Goal: Communication & Community: Answer question/provide support

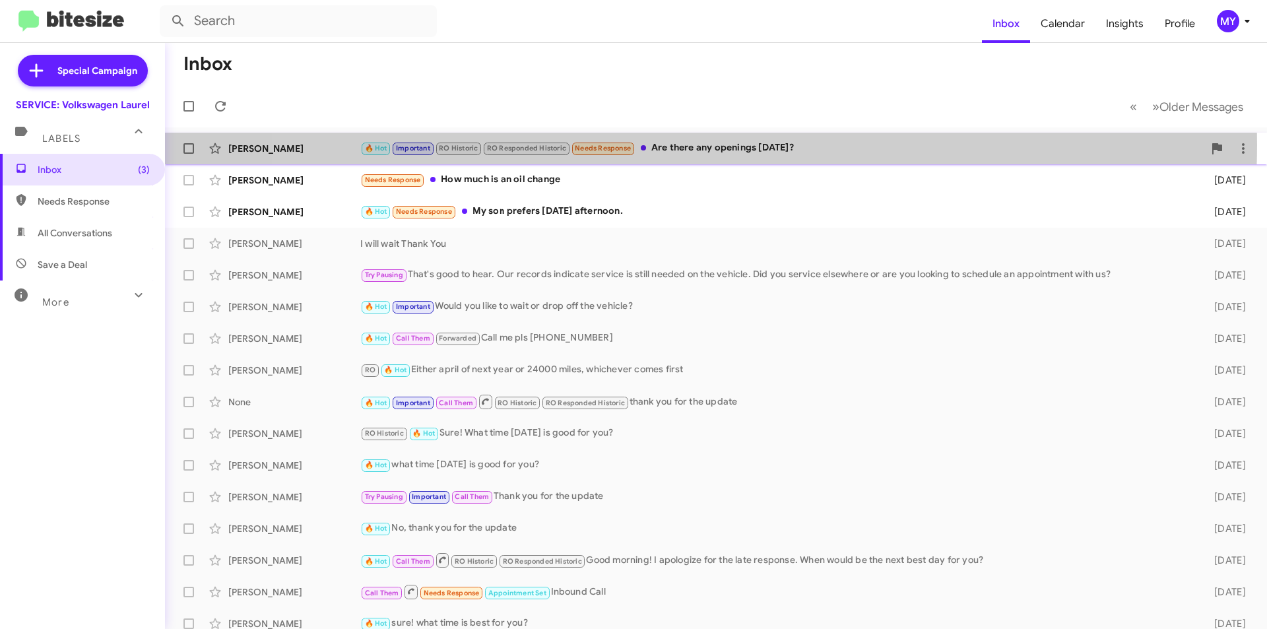
click at [680, 145] on div "🔥 Hot Important RO Historic RO Responded Historic Needs Response Are there any …" at bounding box center [781, 148] width 843 height 15
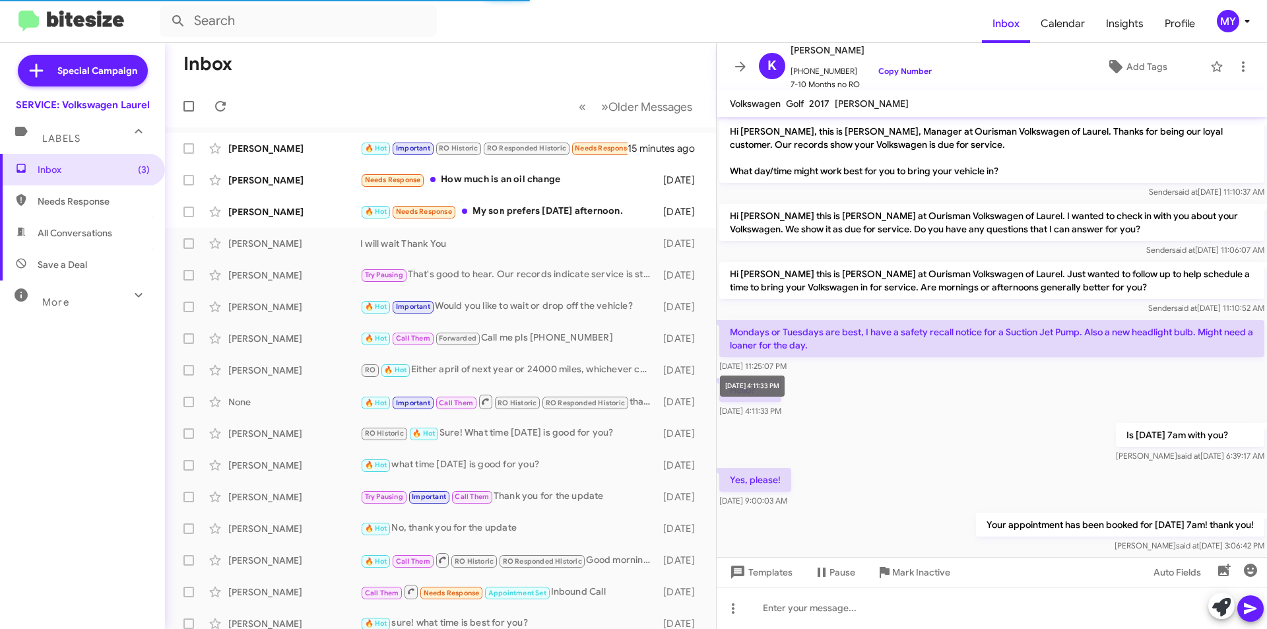
scroll to position [251, 0]
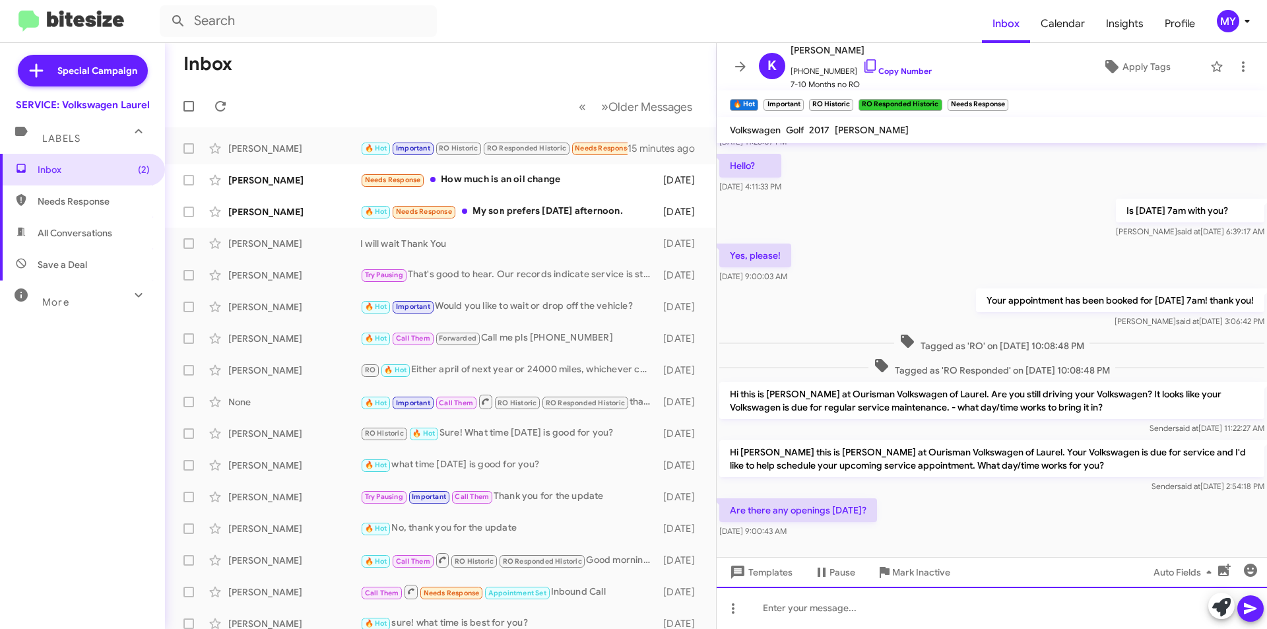
click at [819, 606] on div at bounding box center [992, 608] width 550 height 42
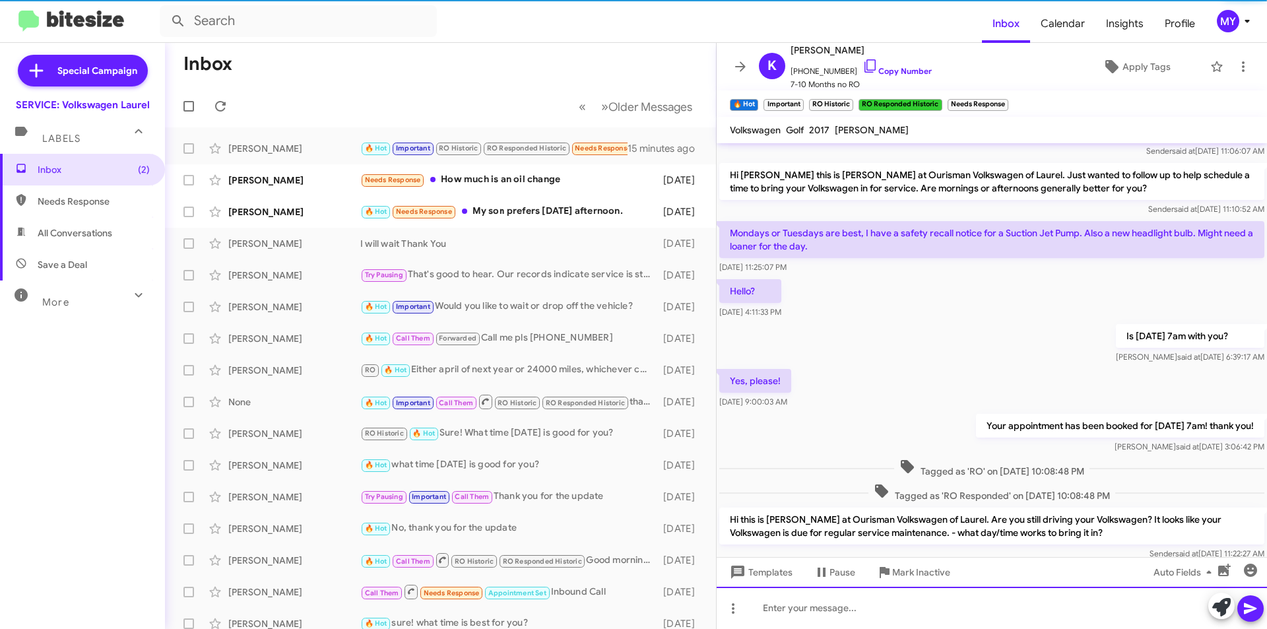
scroll to position [325, 0]
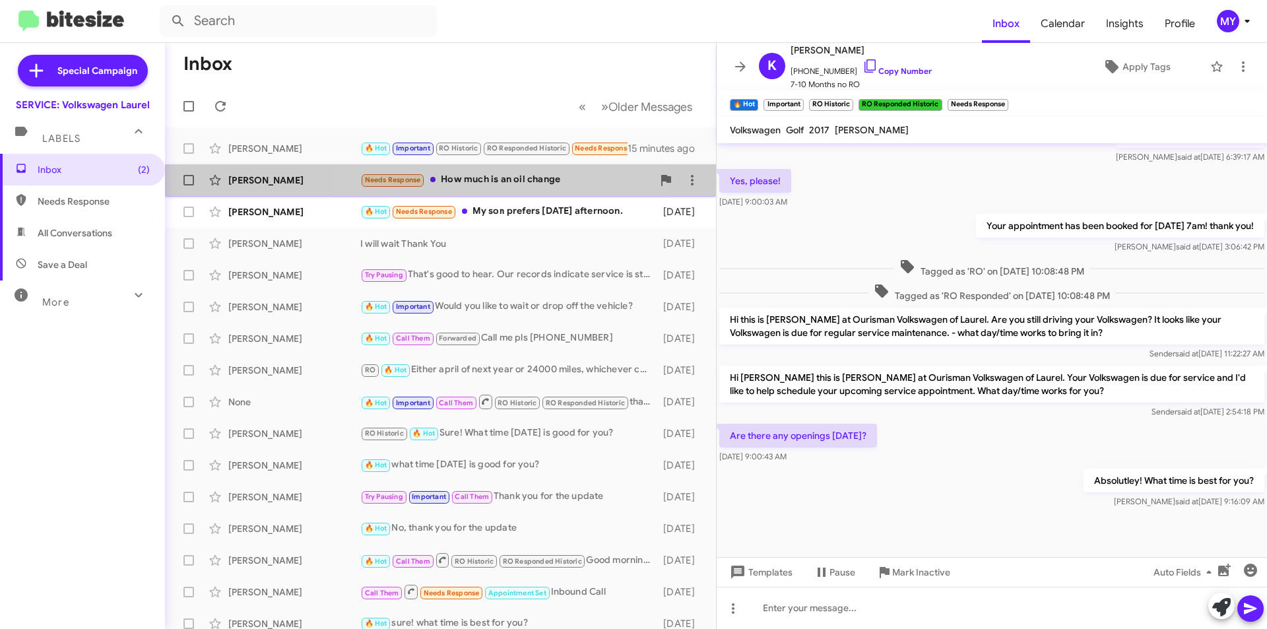
click at [480, 178] on div "Needs Response How much is an oil change" at bounding box center [506, 179] width 292 height 15
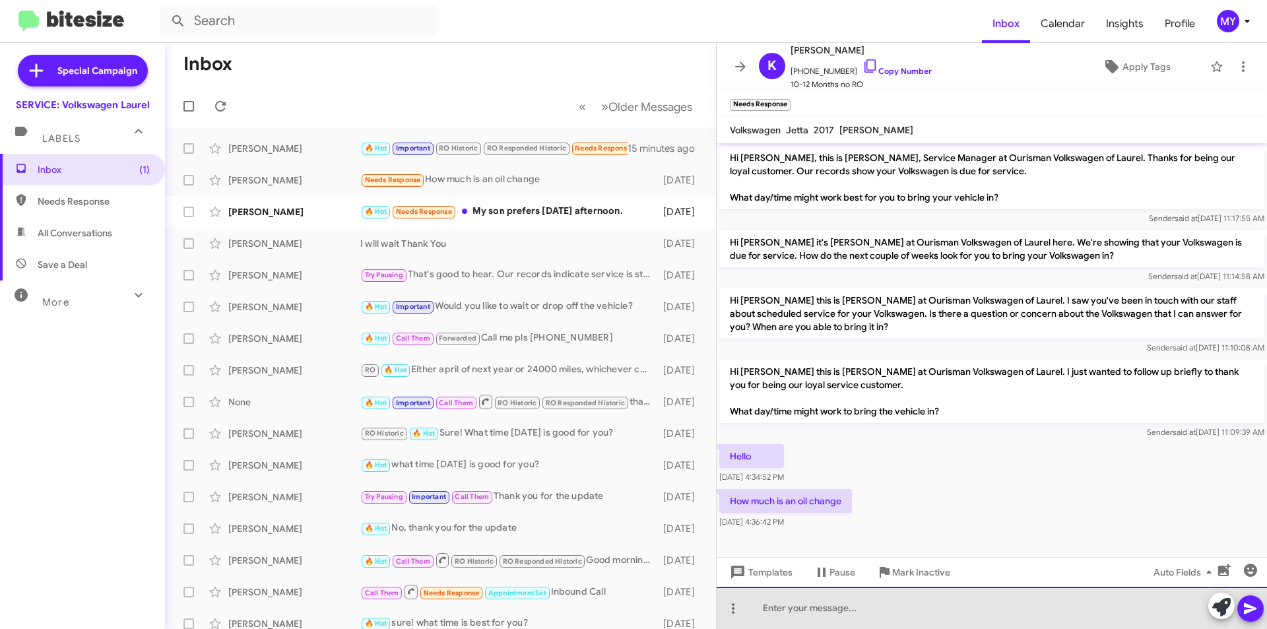
click at [823, 609] on div at bounding box center [992, 608] width 550 height 42
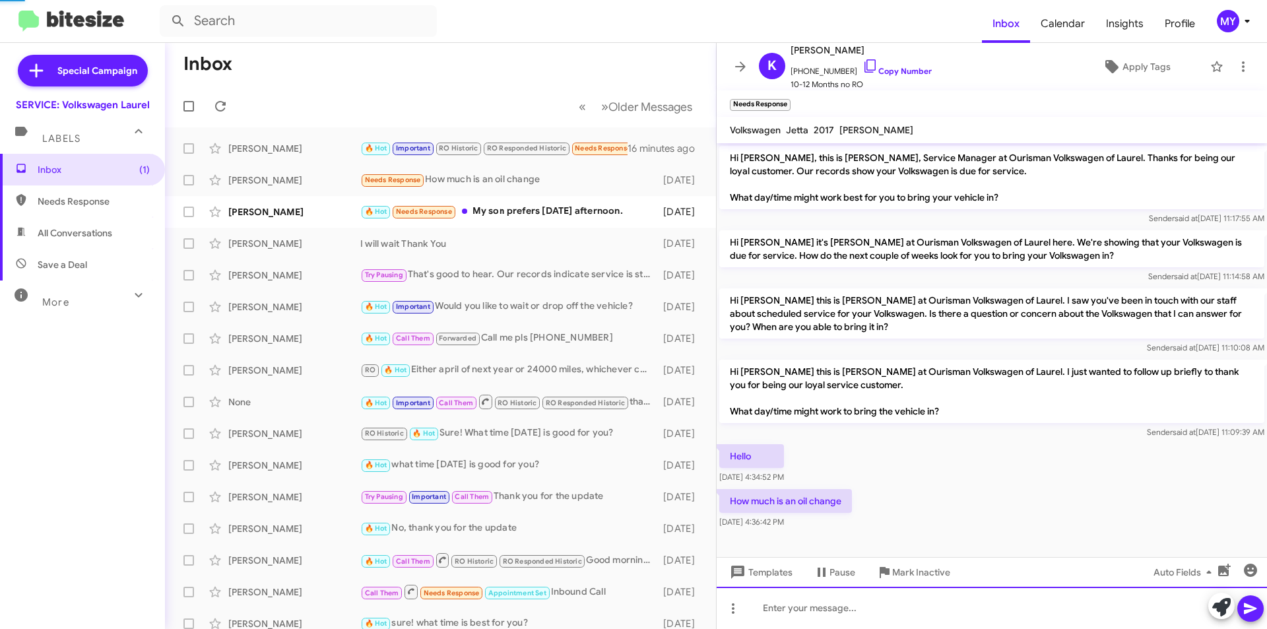
scroll to position [42, 0]
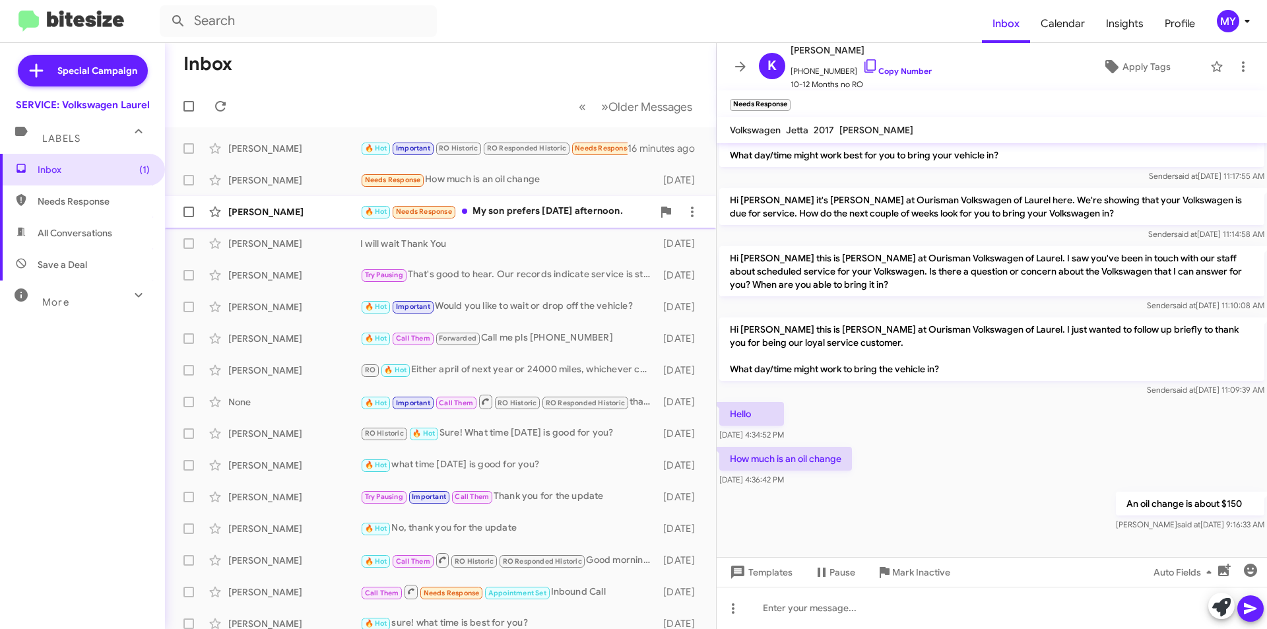
click at [551, 210] on div "🔥 Hot Needs Response My son prefers [DATE] afternoon." at bounding box center [506, 211] width 292 height 15
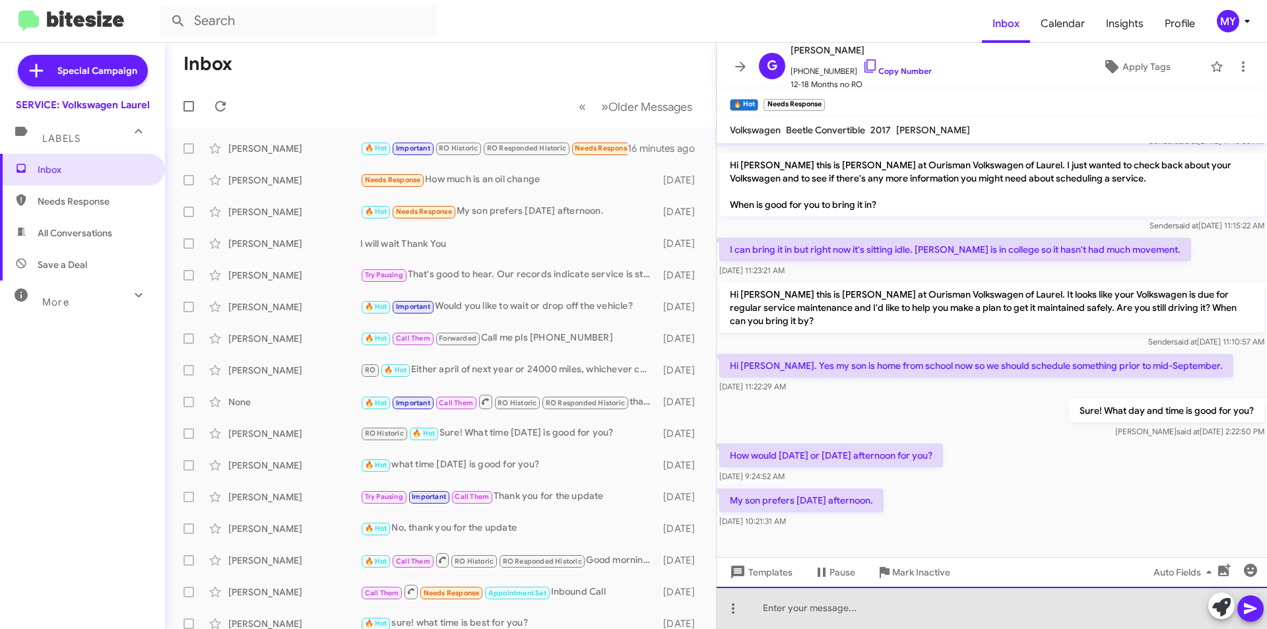
click at [820, 607] on div at bounding box center [992, 608] width 550 height 42
click at [818, 611] on div "No worries! EWhat time on [DATE] is best for you?" at bounding box center [992, 608] width 550 height 42
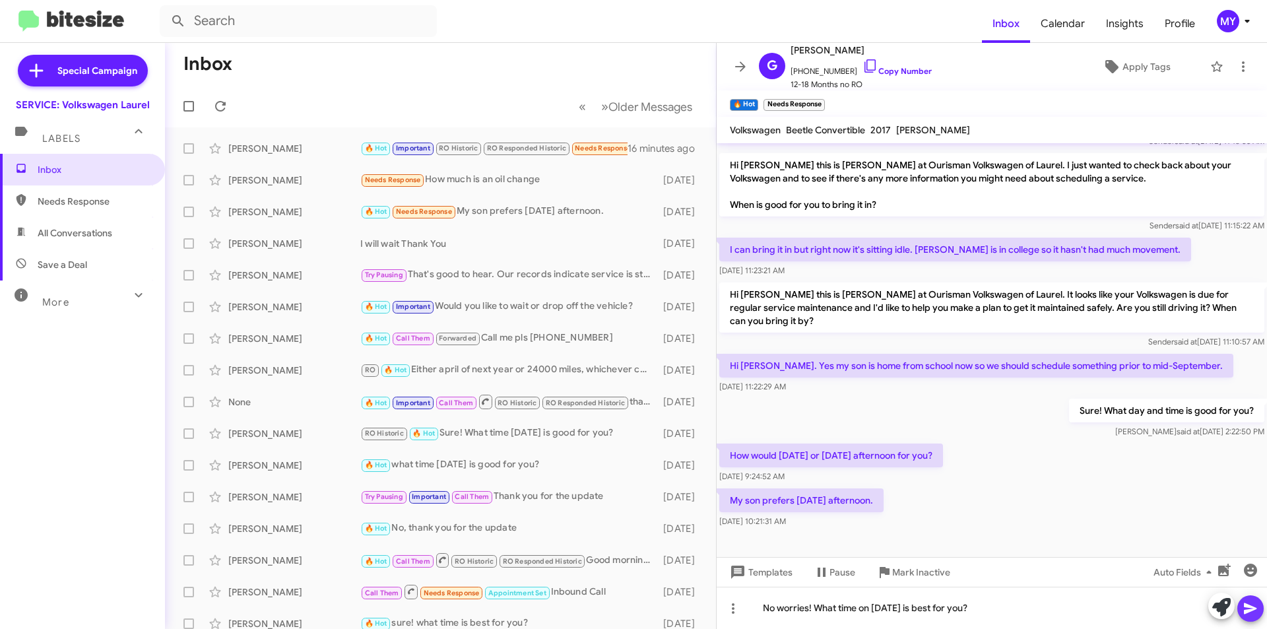
click at [1257, 605] on icon at bounding box center [1251, 609] width 16 height 16
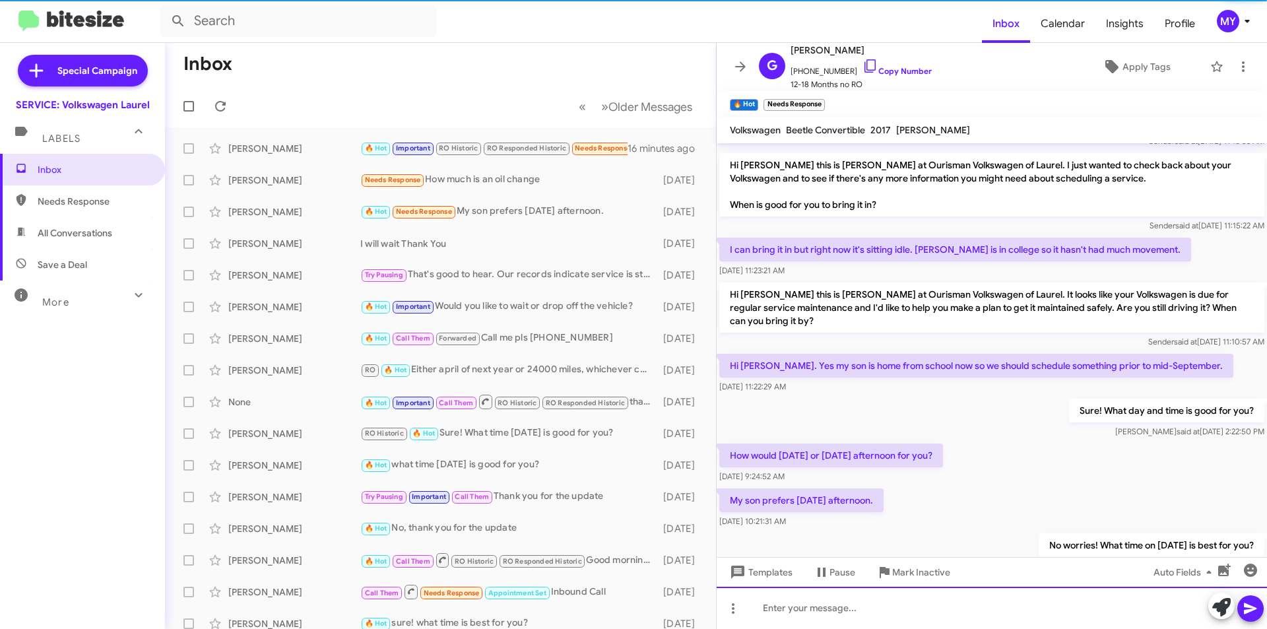
scroll to position [0, 0]
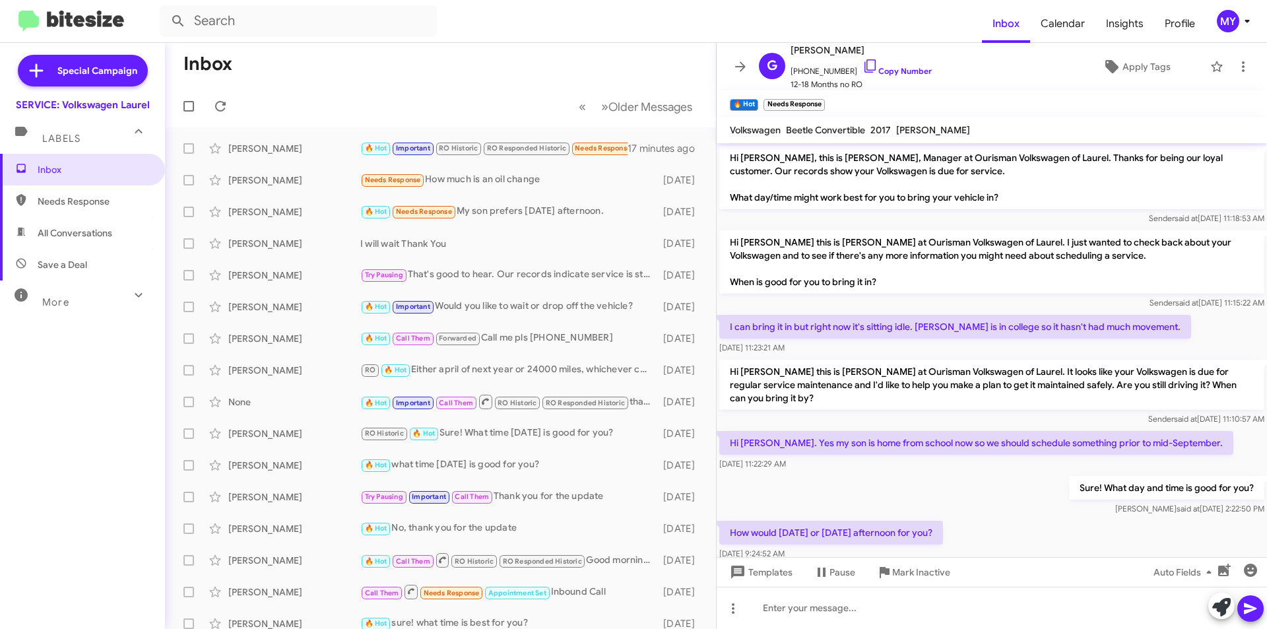
click at [120, 368] on div "Inbox Needs Response All Conversations Save a Deal More Important 🔥 Hot Appoint…" at bounding box center [82, 343] width 165 height 378
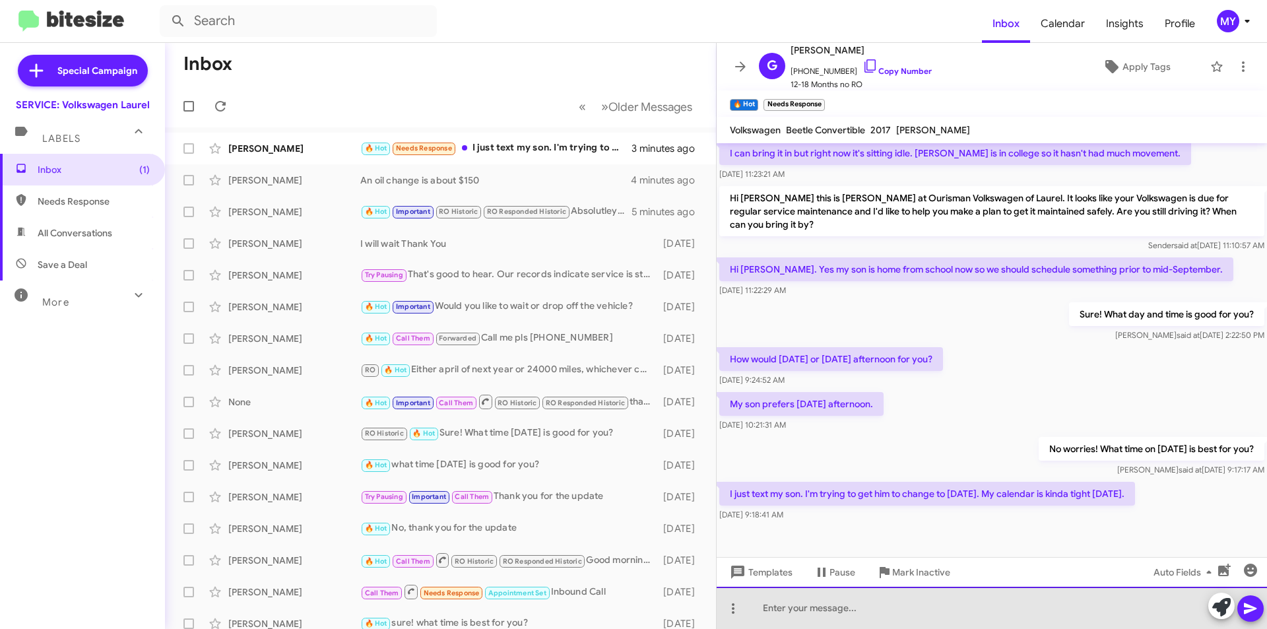
click at [855, 605] on div at bounding box center [992, 608] width 550 height 42
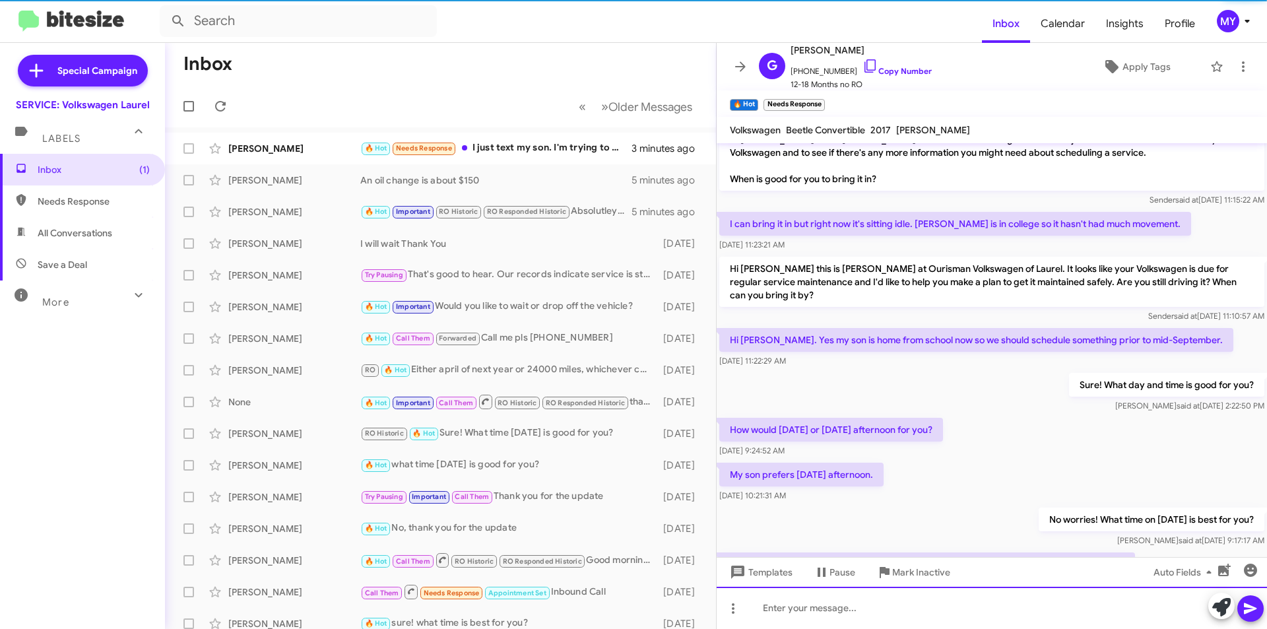
scroll to position [222, 0]
